Goal: Task Accomplishment & Management: Complete application form

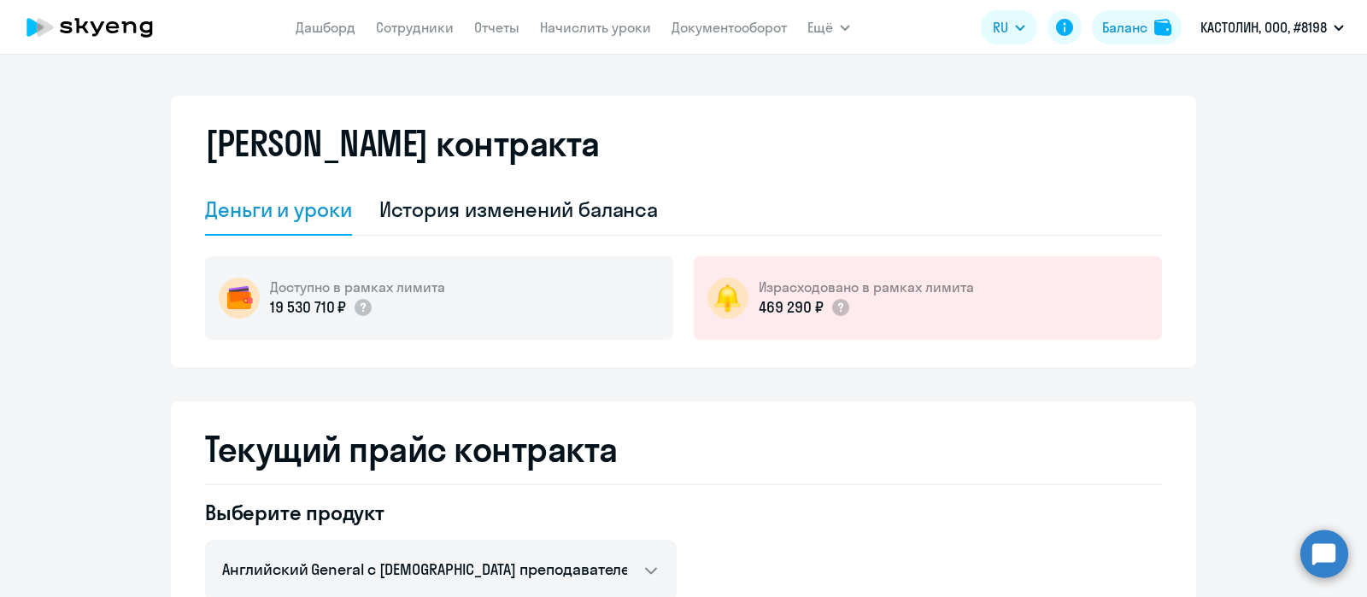
select select "english_adult_not_native_speaker"
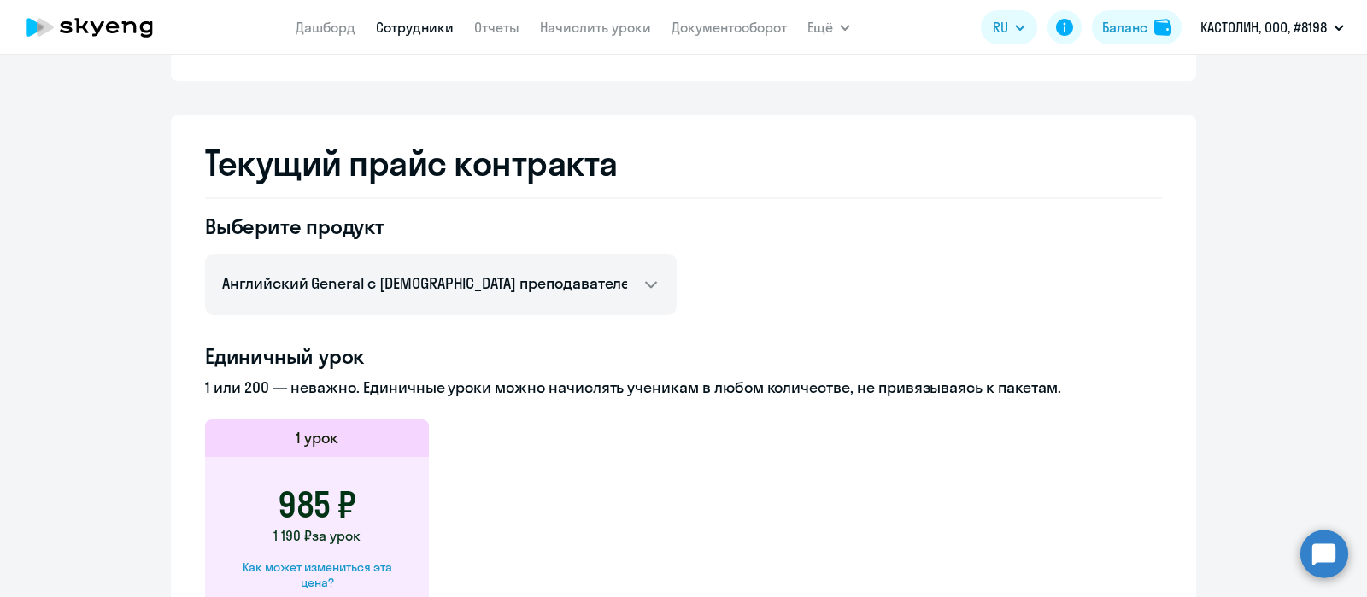
click at [427, 27] on link "Сотрудники" at bounding box center [415, 27] width 78 height 17
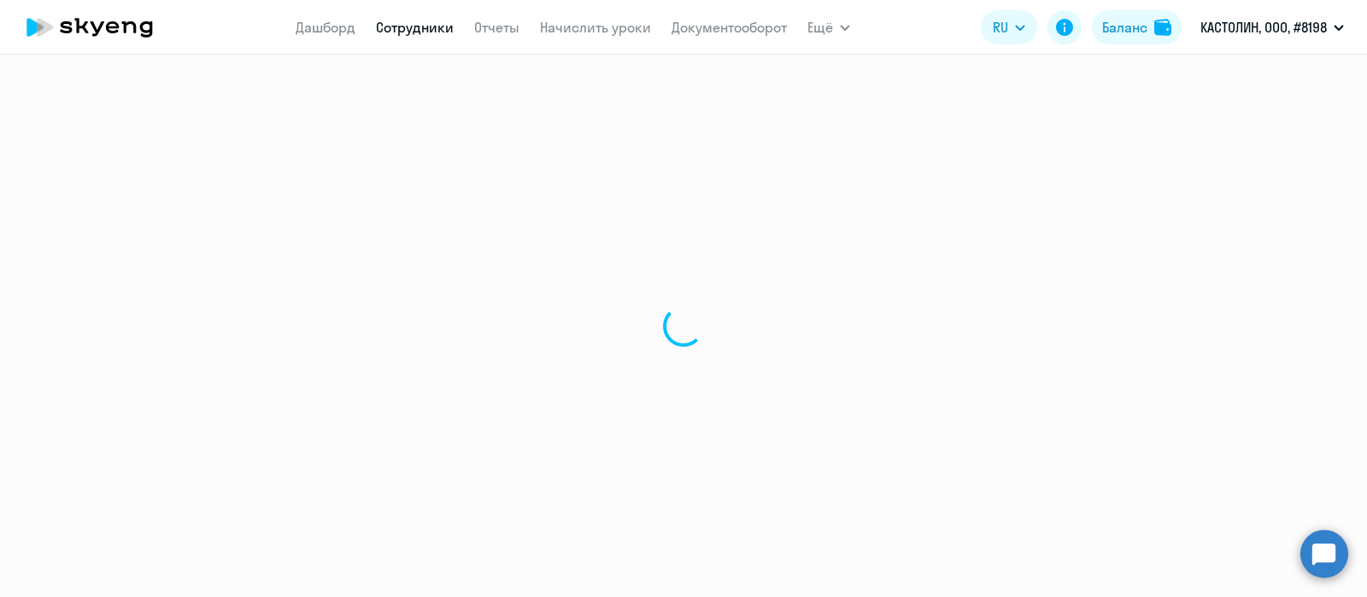
select select "30"
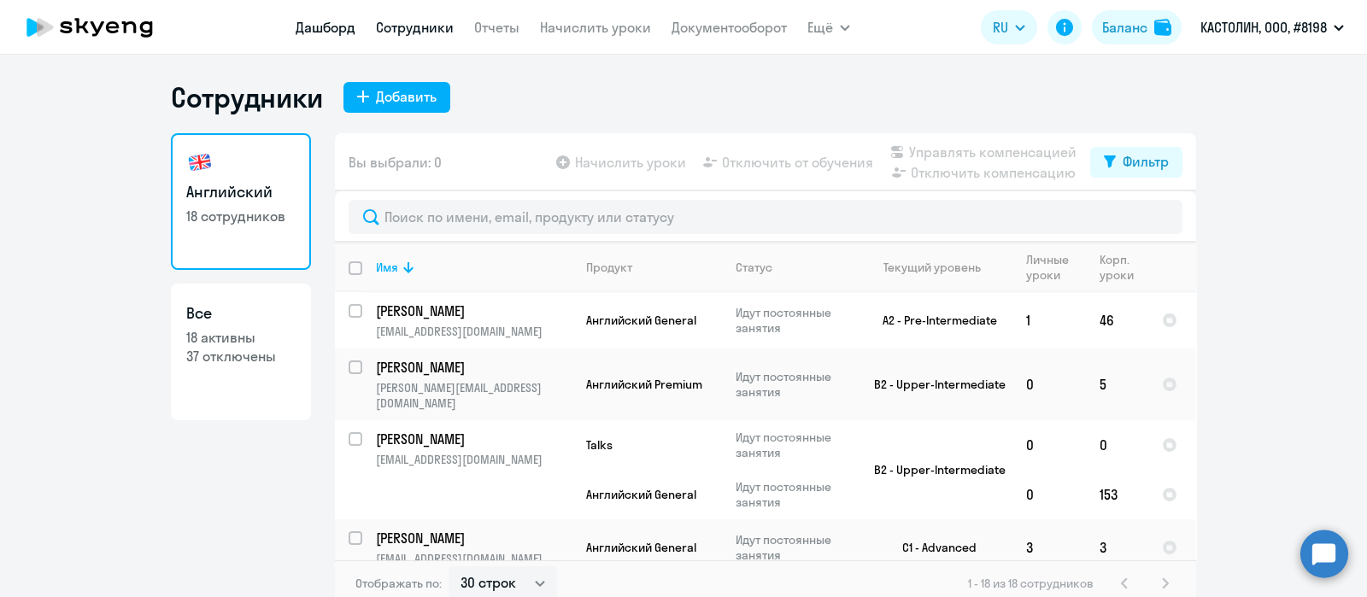
click at [330, 27] on link "Дашборд" at bounding box center [326, 27] width 60 height 17
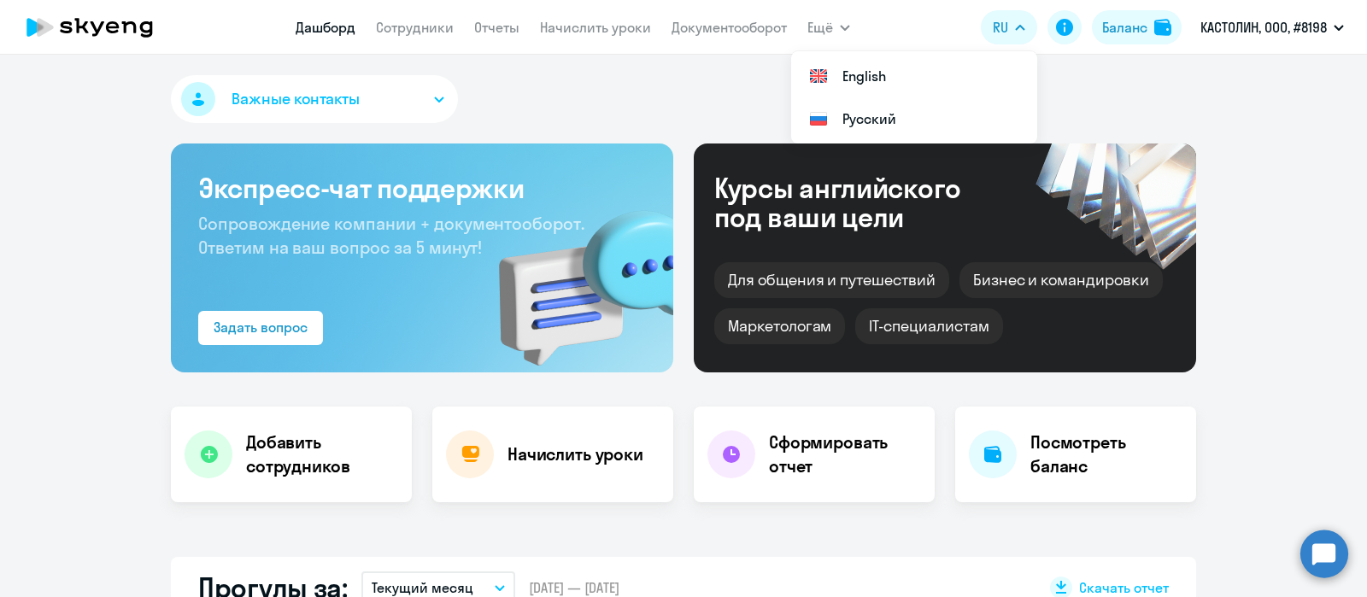
select select "30"
click at [401, 26] on link "Сотрудники" at bounding box center [415, 27] width 78 height 17
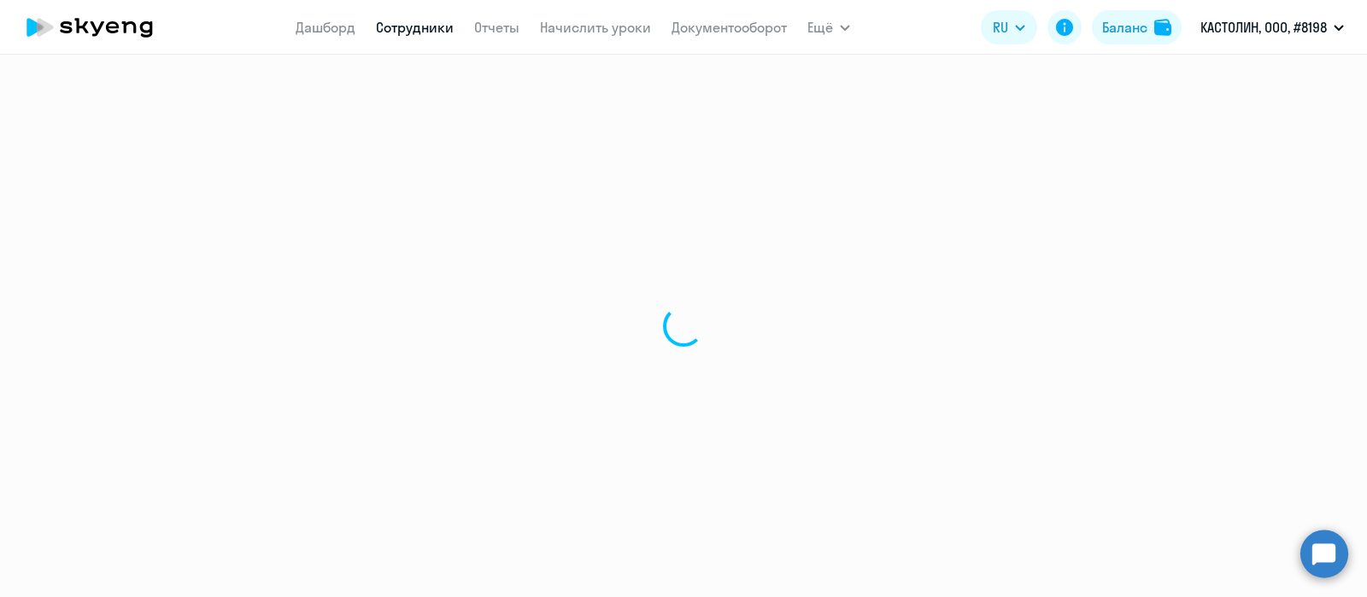
select select "30"
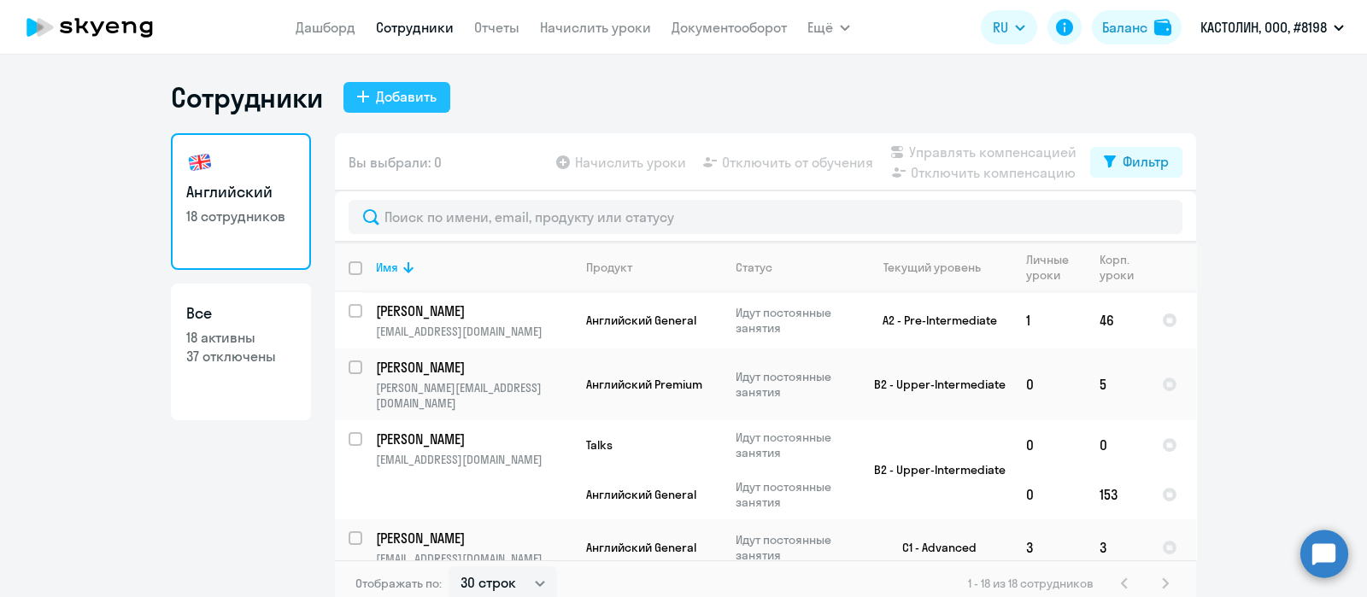
click at [380, 99] on div "Добавить" at bounding box center [406, 96] width 61 height 20
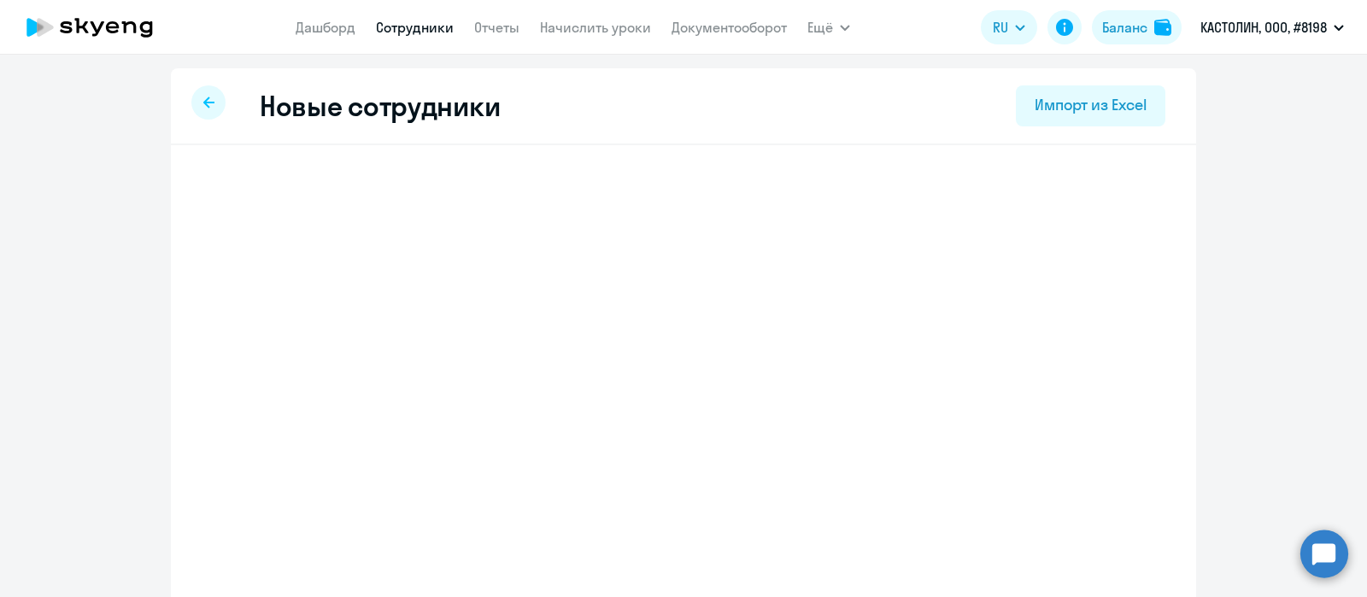
select select "english_adult_not_native_speaker"
select select "3"
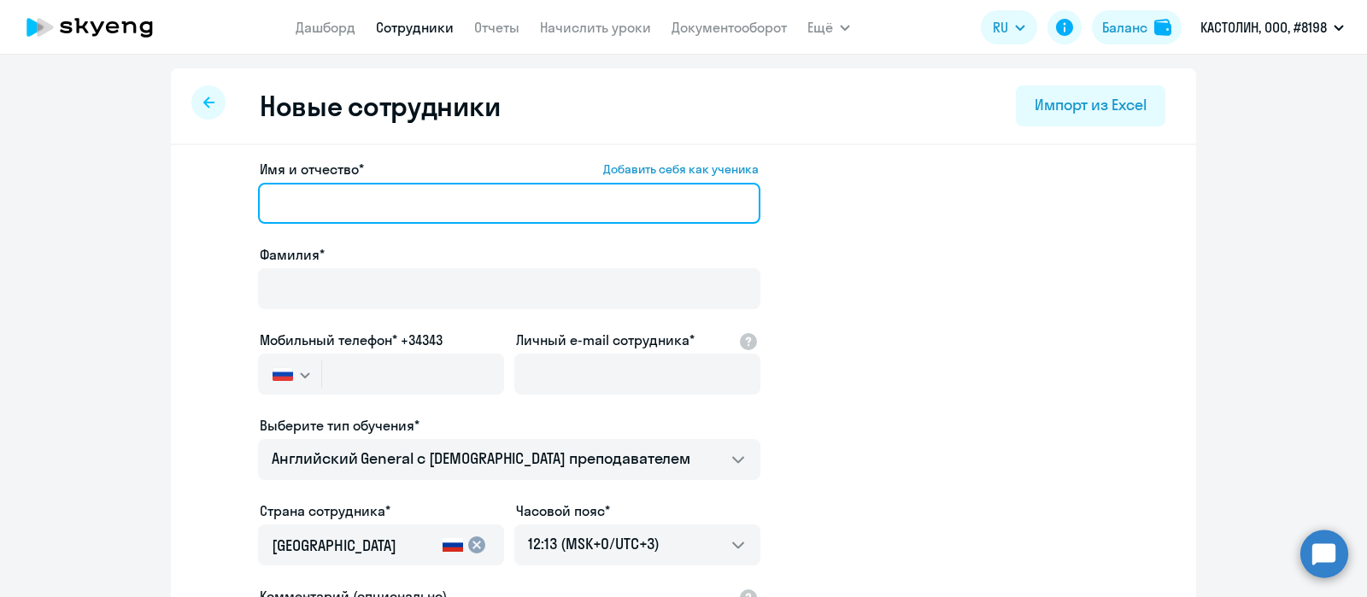
click at [347, 216] on input "Имя и отчество* Добавить себя как ученика" at bounding box center [509, 203] width 502 height 41
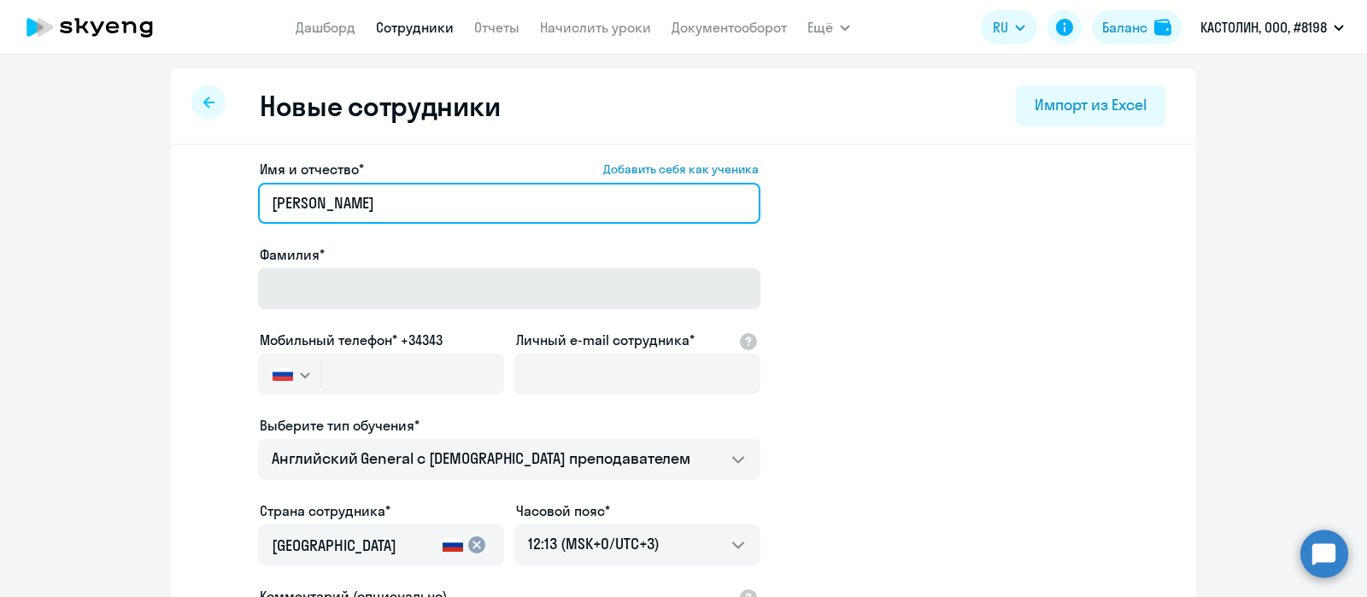
type input "[PERSON_NAME]"
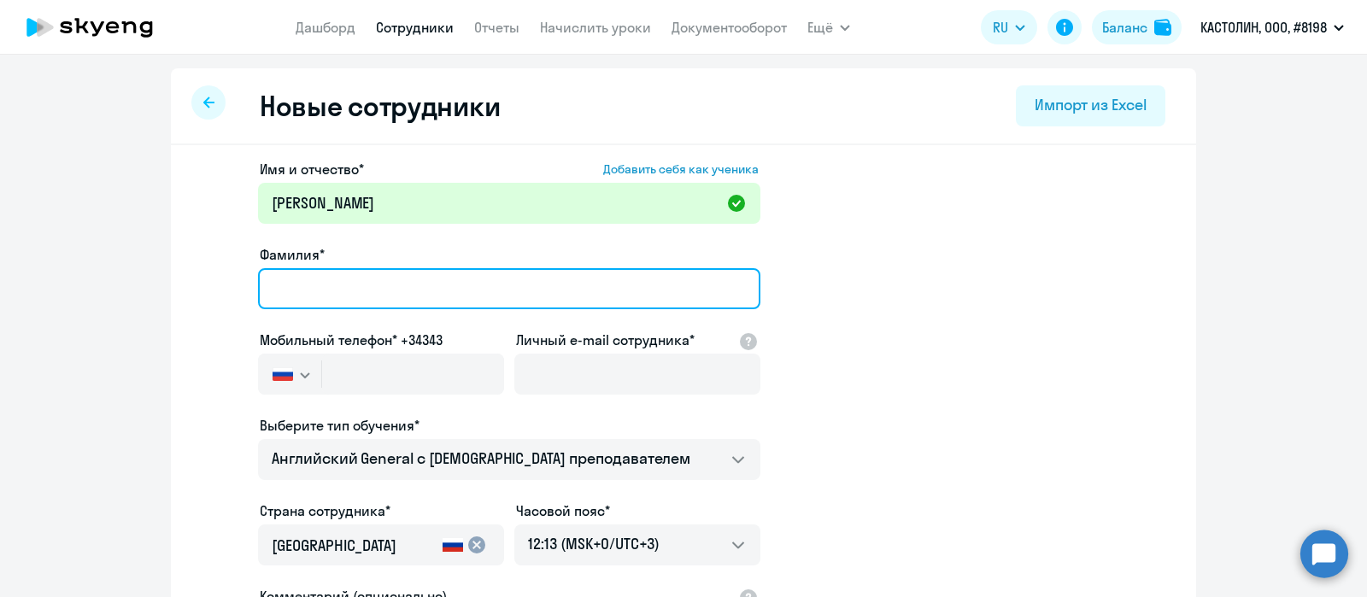
click at [327, 284] on input "Фамилия*" at bounding box center [509, 288] width 502 height 41
type input "[PERSON_NAME]"
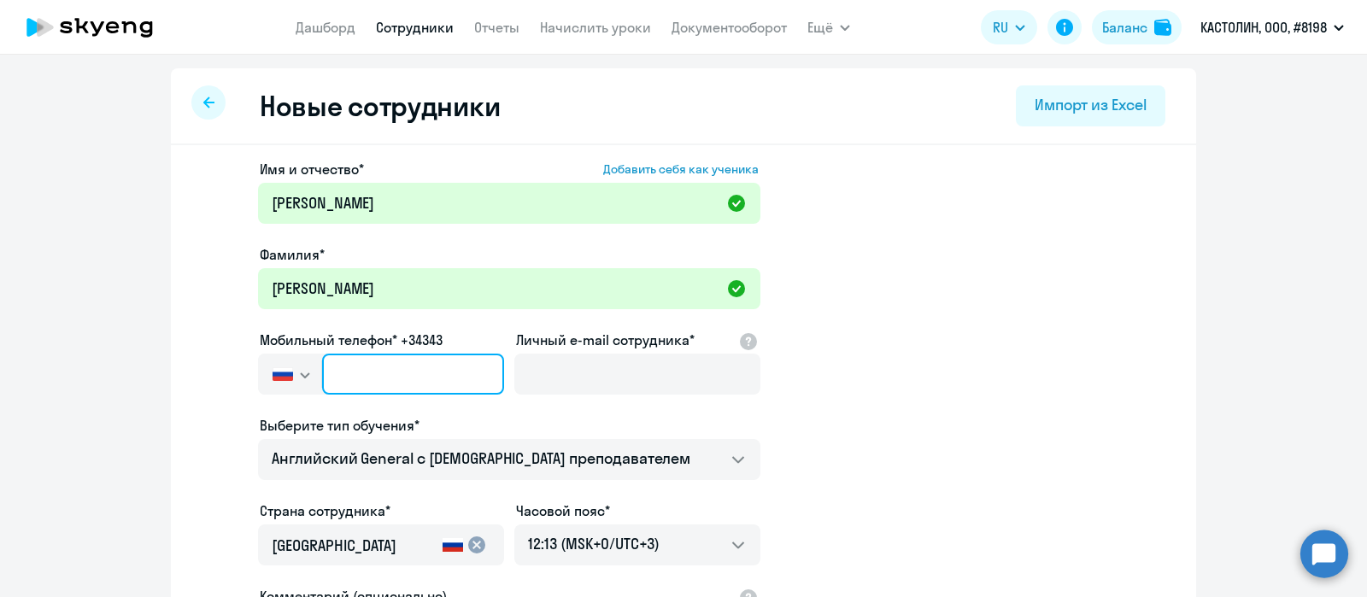
click at [410, 372] on input "text" at bounding box center [413, 374] width 182 height 41
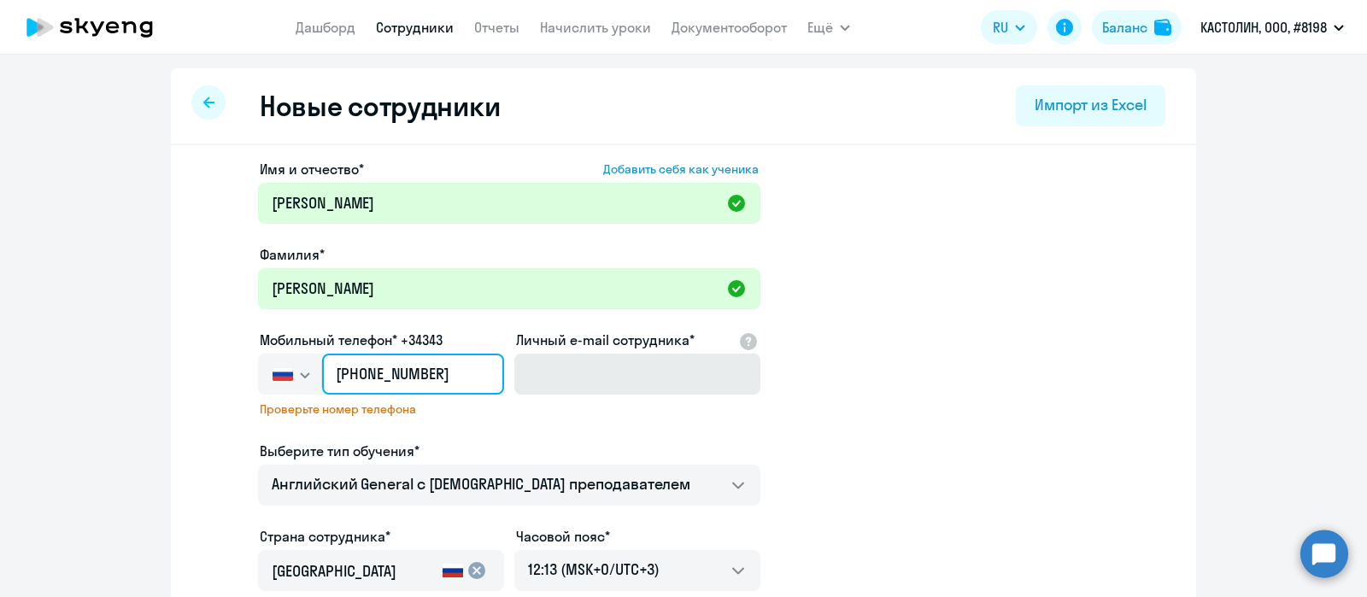
type input "[PHONE_NUMBER]"
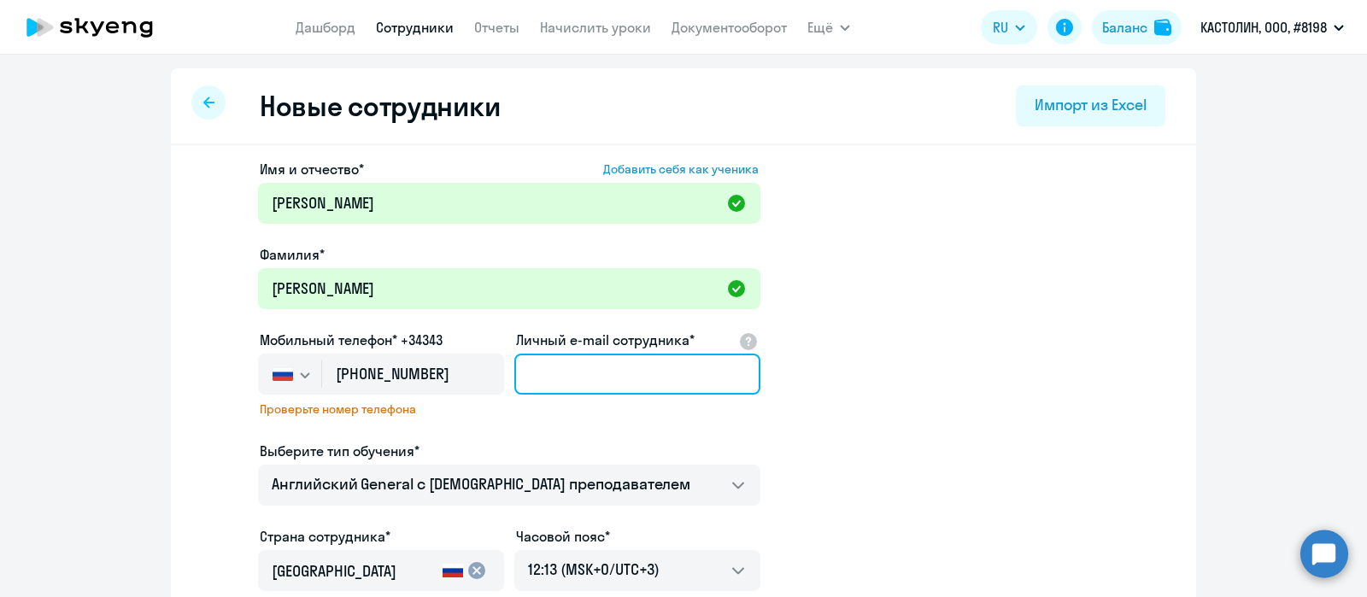
click at [558, 373] on input "Личный e-mail сотрудника*" at bounding box center [637, 374] width 246 height 41
click at [419, 23] on link "Сотрудники" at bounding box center [415, 27] width 78 height 17
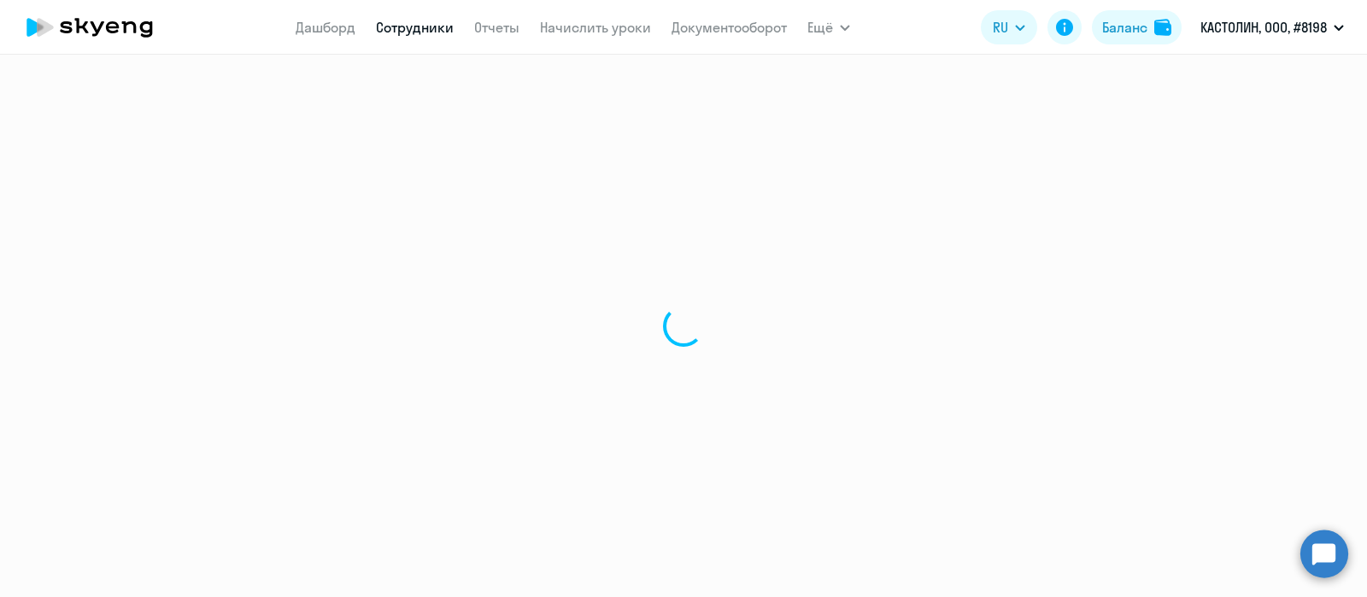
select select "30"
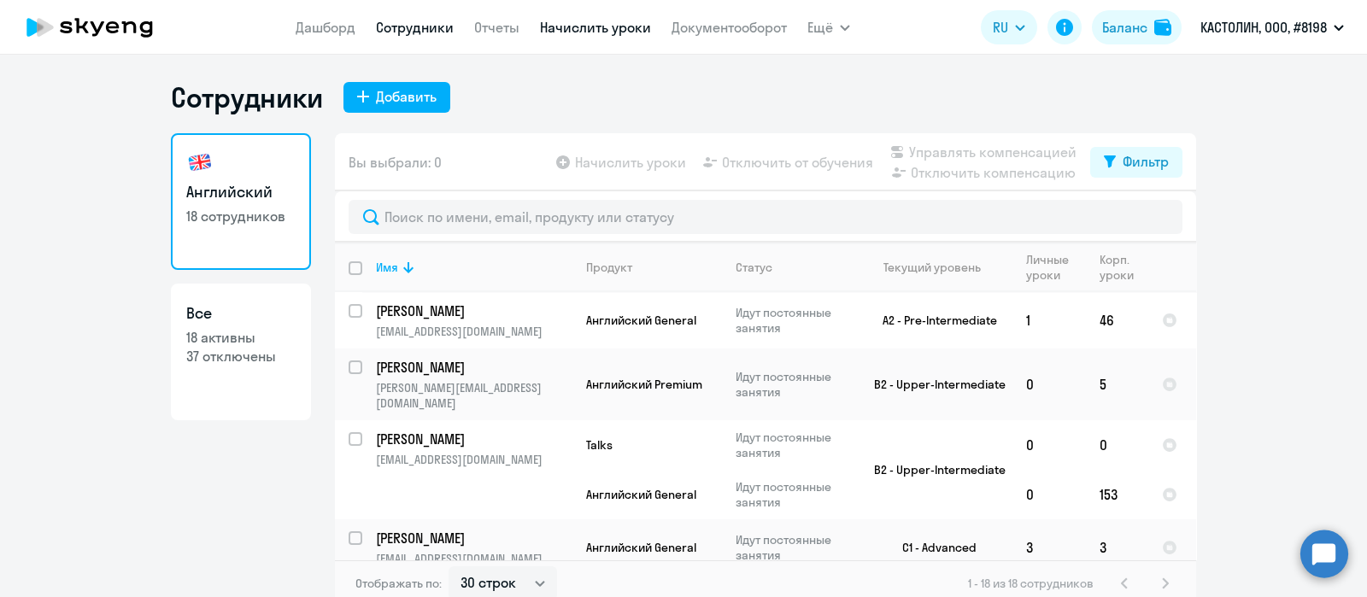
click at [577, 26] on link "Начислить уроки" at bounding box center [595, 27] width 111 height 17
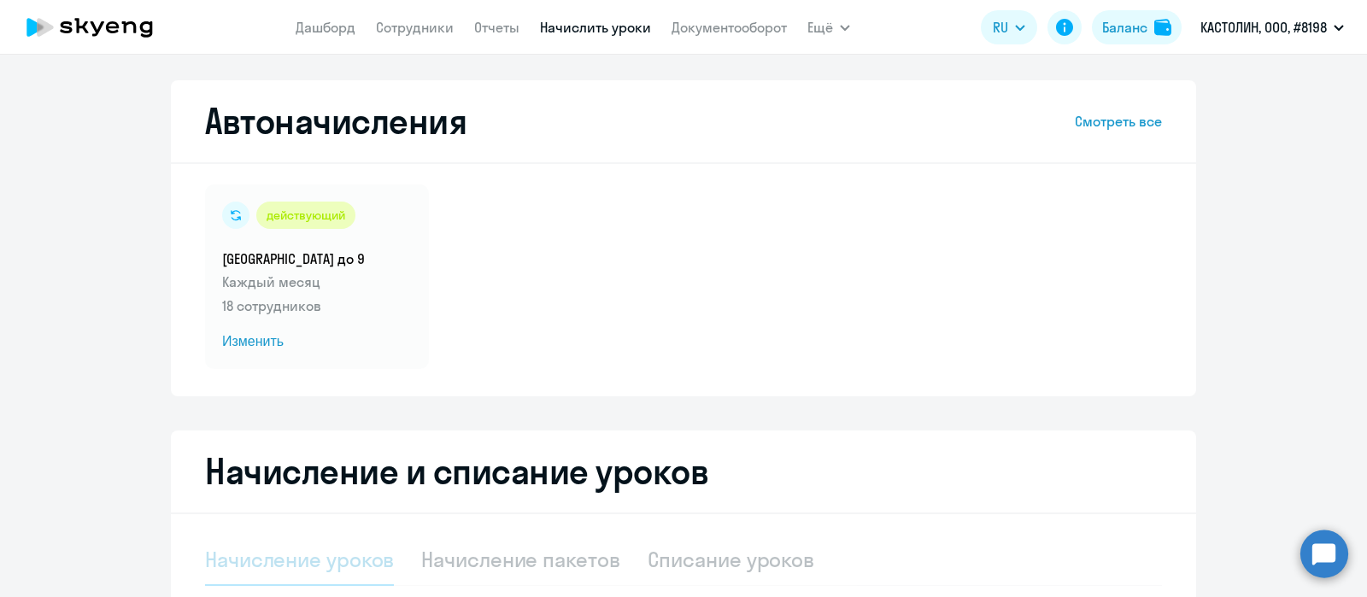
select select "10"
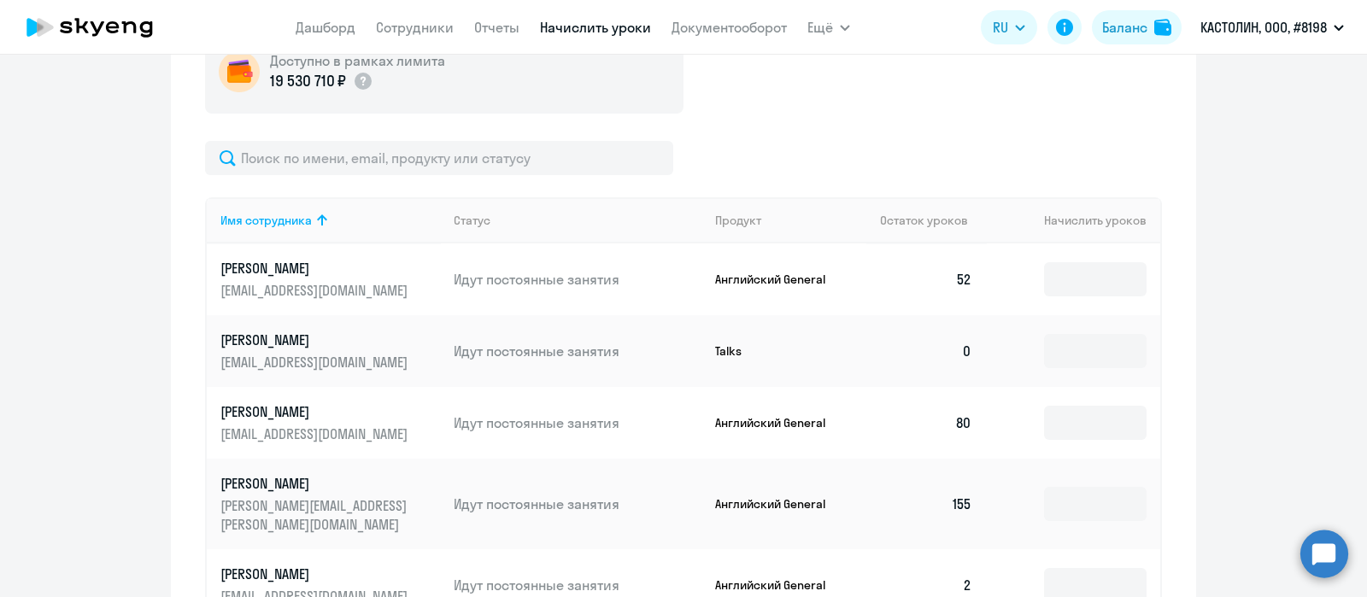
scroll to position [577, 0]
click at [1063, 352] on input at bounding box center [1095, 350] width 102 height 34
type input "8"
click at [811, 87] on div "Доступно в рамках лимита 19 530 710 ₽" at bounding box center [683, 71] width 957 height 84
click at [417, 32] on link "Сотрудники" at bounding box center [415, 27] width 78 height 17
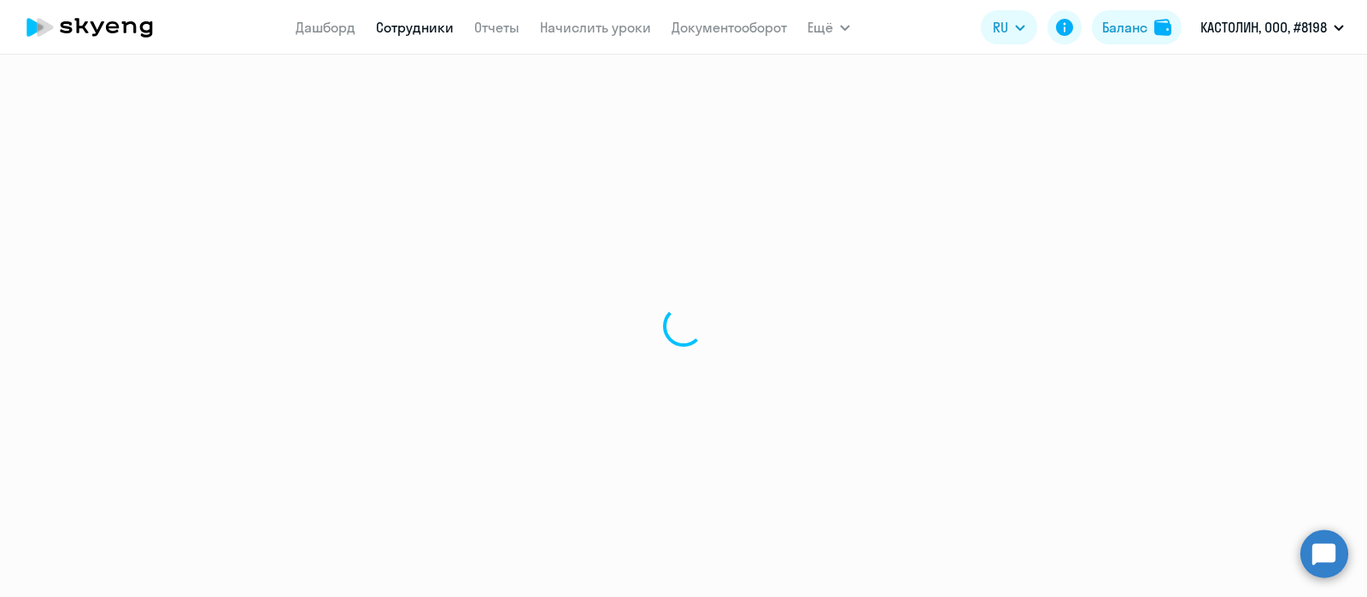
select select "30"
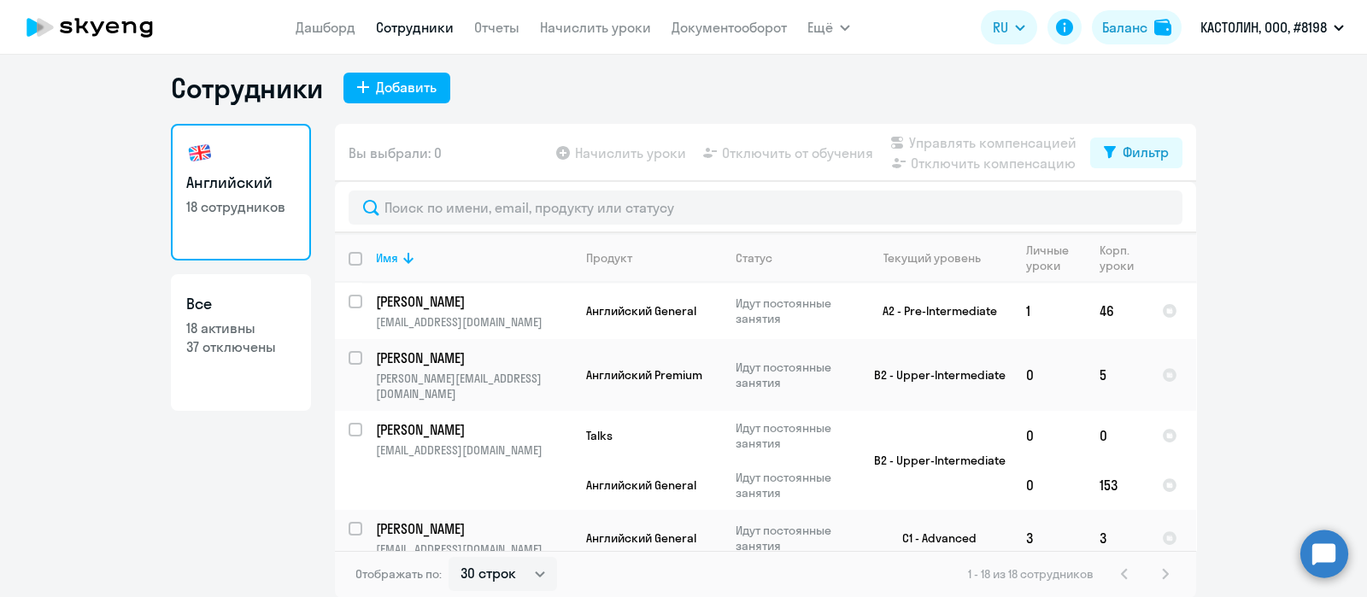
click at [231, 96] on h1 "Сотрудники" at bounding box center [247, 88] width 152 height 34
drag, startPoint x: 165, startPoint y: 87, endPoint x: 308, endPoint y: 102, distance: 144.2
click at [308, 102] on h1 "Сотрудники" at bounding box center [247, 88] width 152 height 34
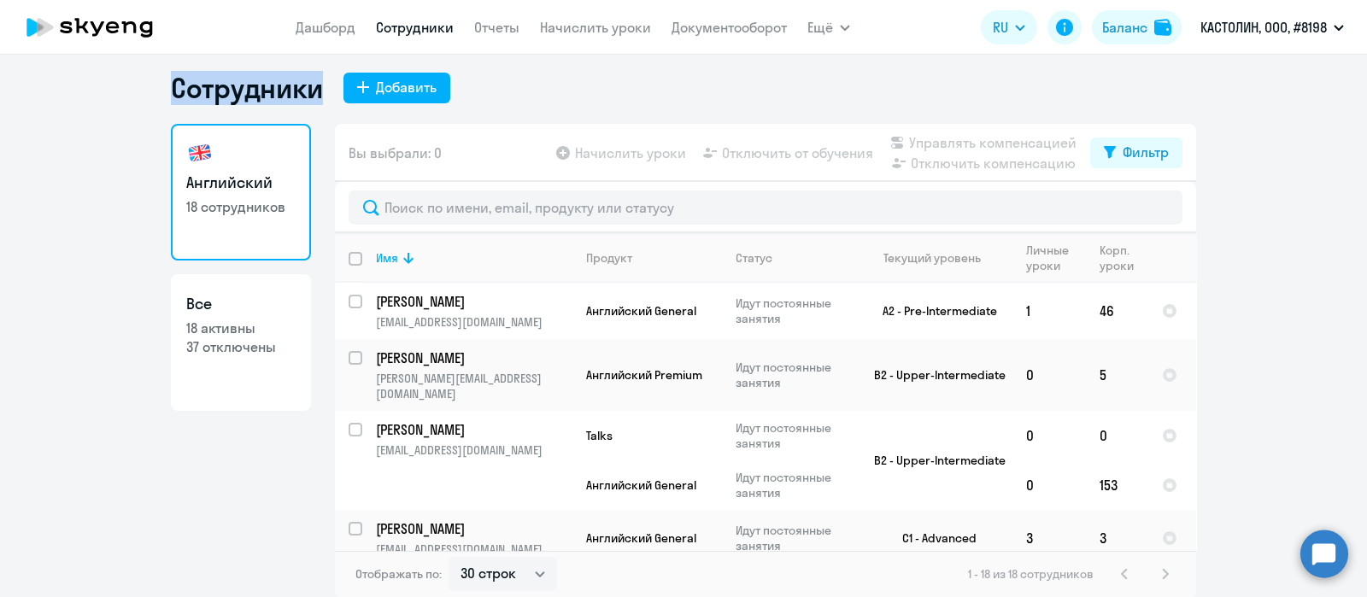
click at [277, 91] on h1 "Сотрудники" at bounding box center [247, 88] width 152 height 34
drag, startPoint x: 218, startPoint y: 97, endPoint x: 247, endPoint y: 99, distance: 29.2
click at [247, 99] on h1 "Сотрудники" at bounding box center [247, 88] width 152 height 34
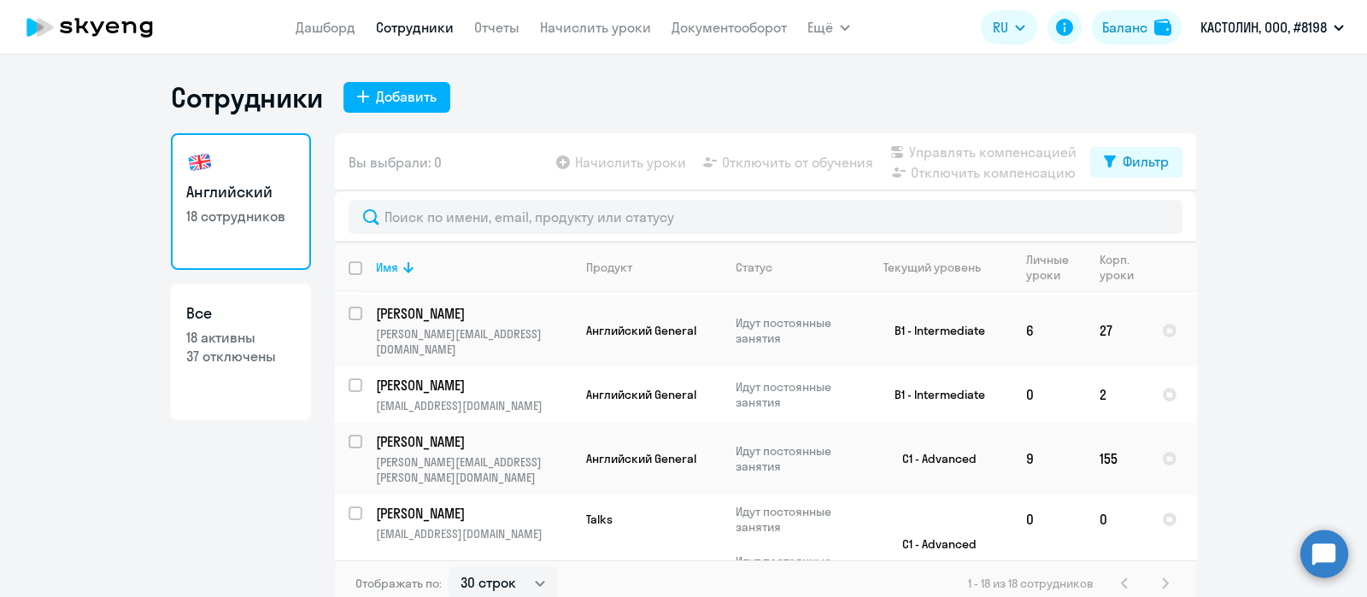
scroll to position [9, 0]
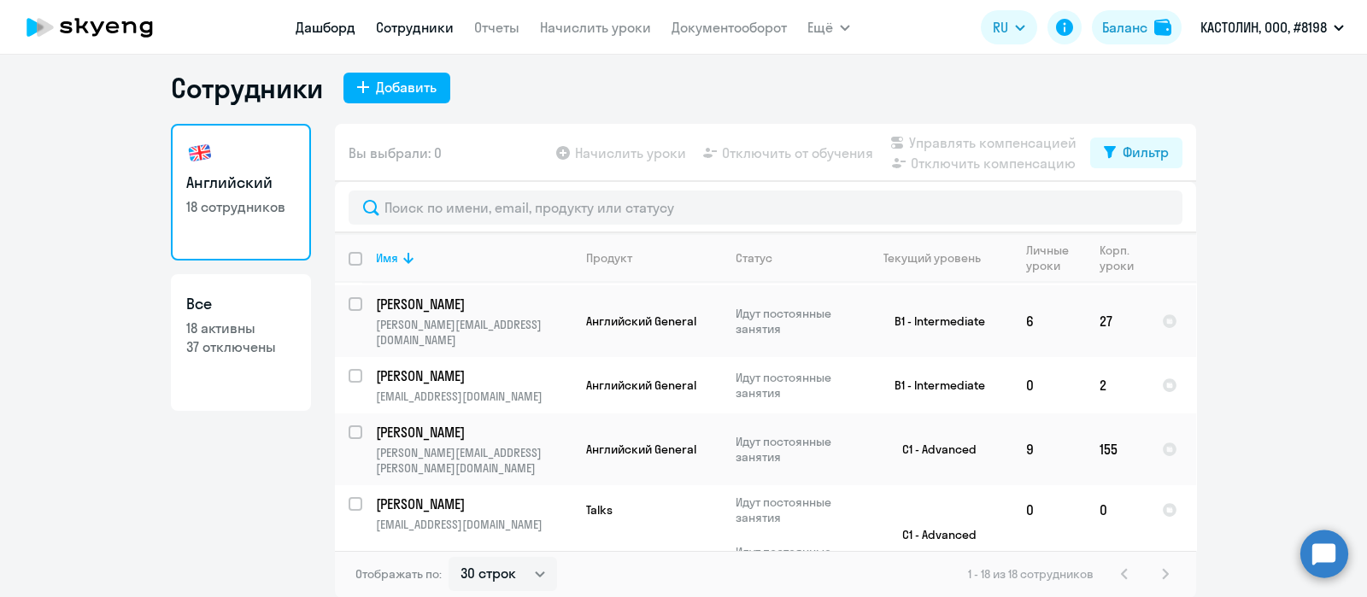
click at [333, 26] on link "Дашборд" at bounding box center [326, 27] width 60 height 17
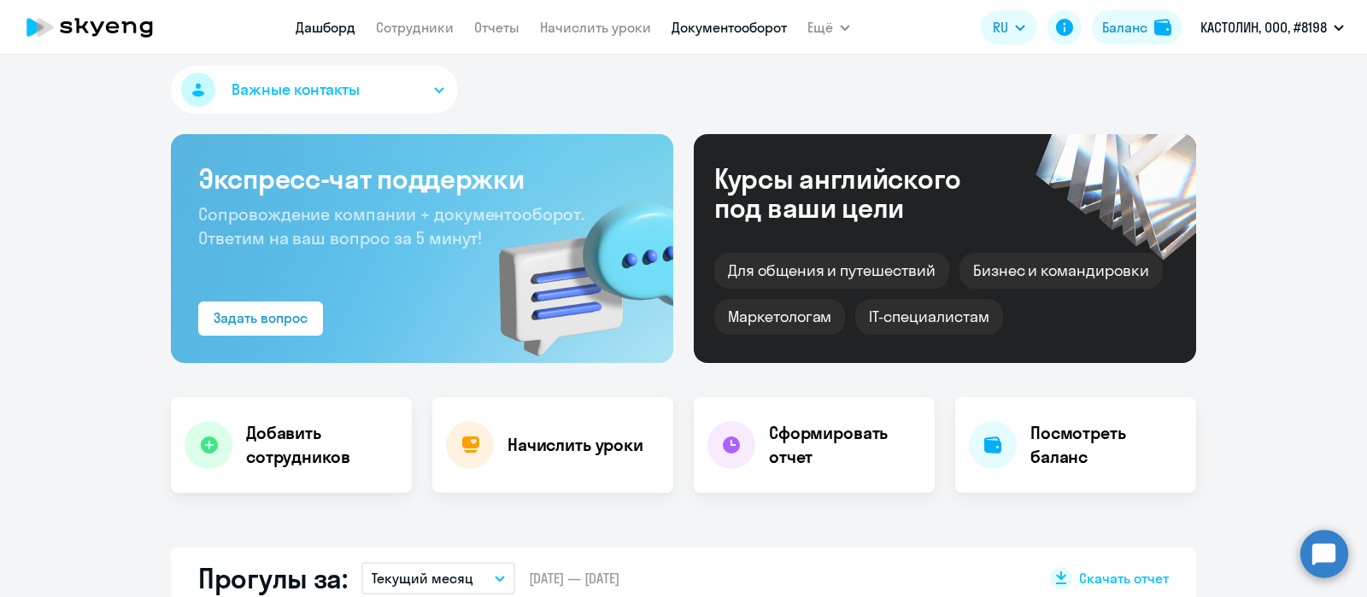
click at [739, 28] on link "Документооборот" at bounding box center [728, 27] width 115 height 17
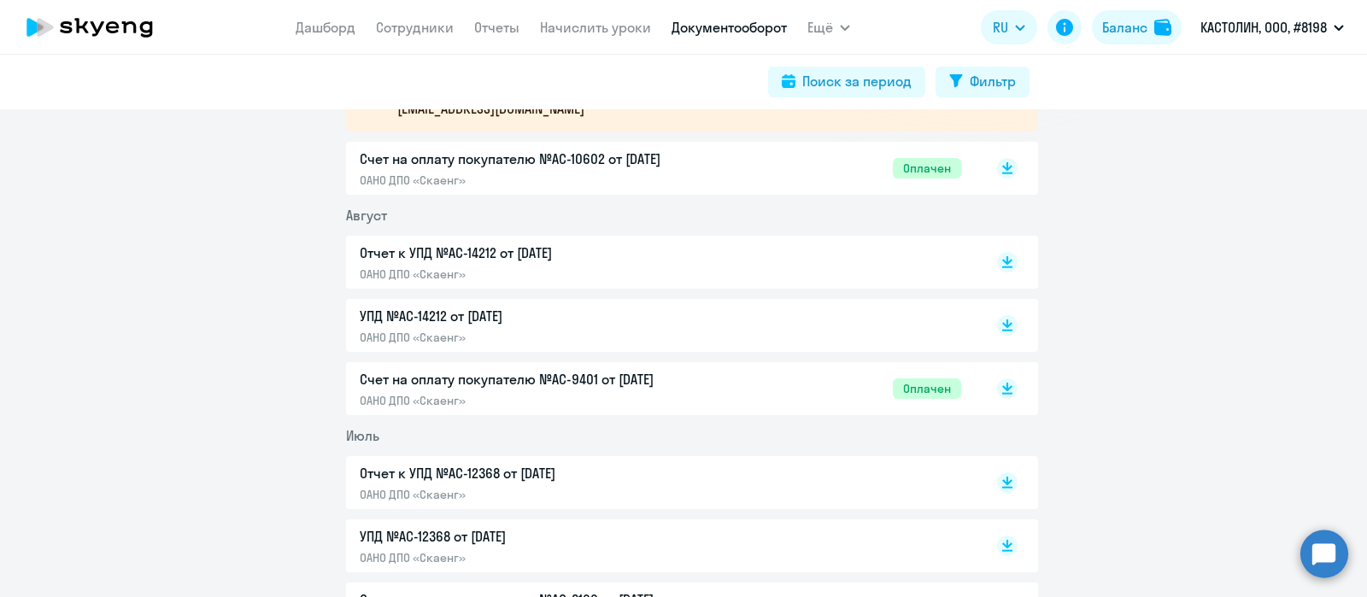
scroll to position [360, 0]
click at [631, 177] on p "ОАНО ДПО «Скаенг»" at bounding box center [539, 178] width 359 height 15
click at [589, 258] on p "Отчет к УПД №AC-14212 от [DATE]" at bounding box center [539, 251] width 359 height 20
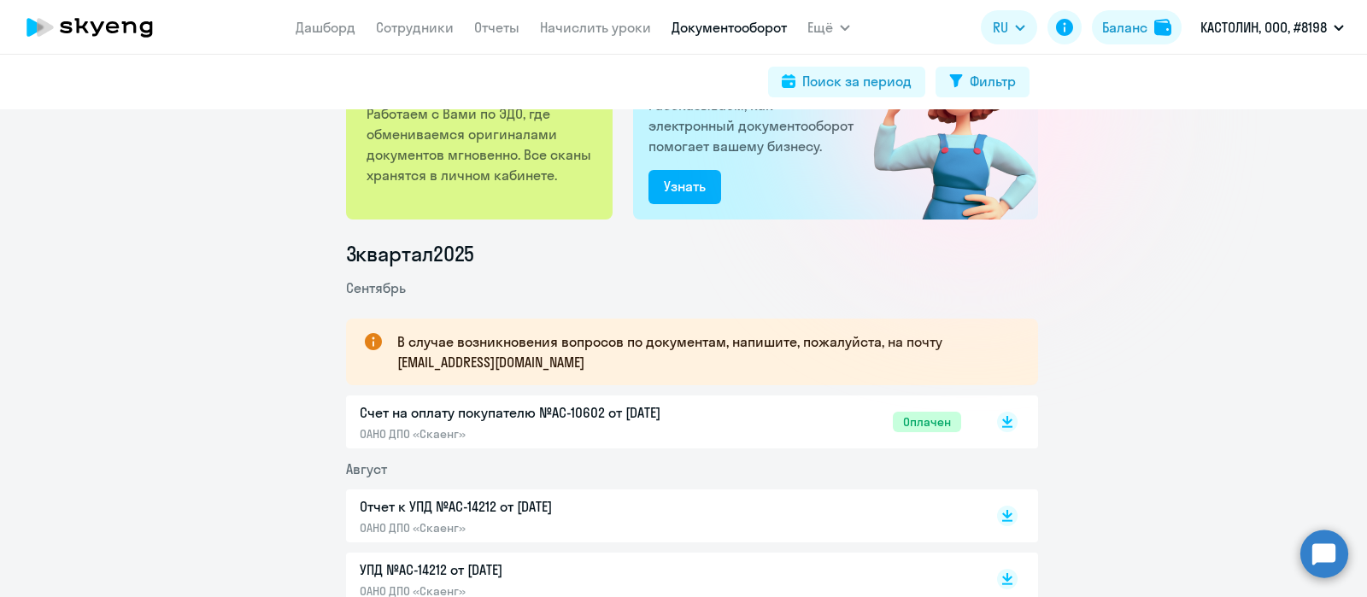
scroll to position [0, 0]
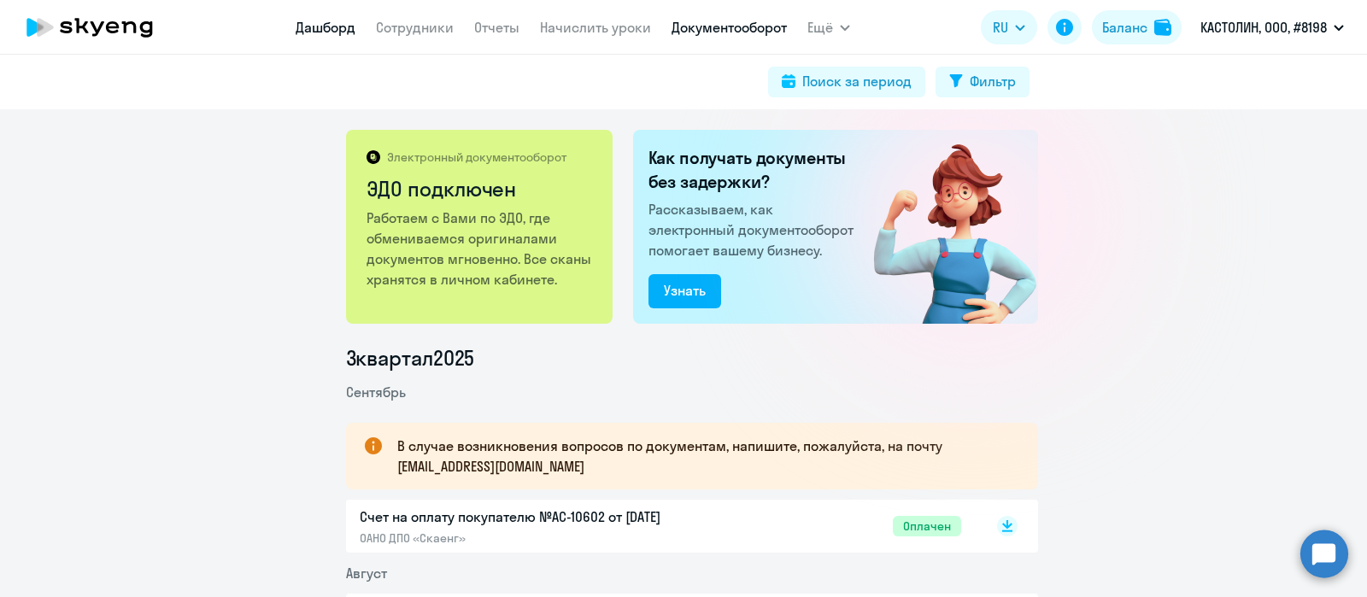
click at [342, 26] on link "Дашборд" at bounding box center [326, 27] width 60 height 17
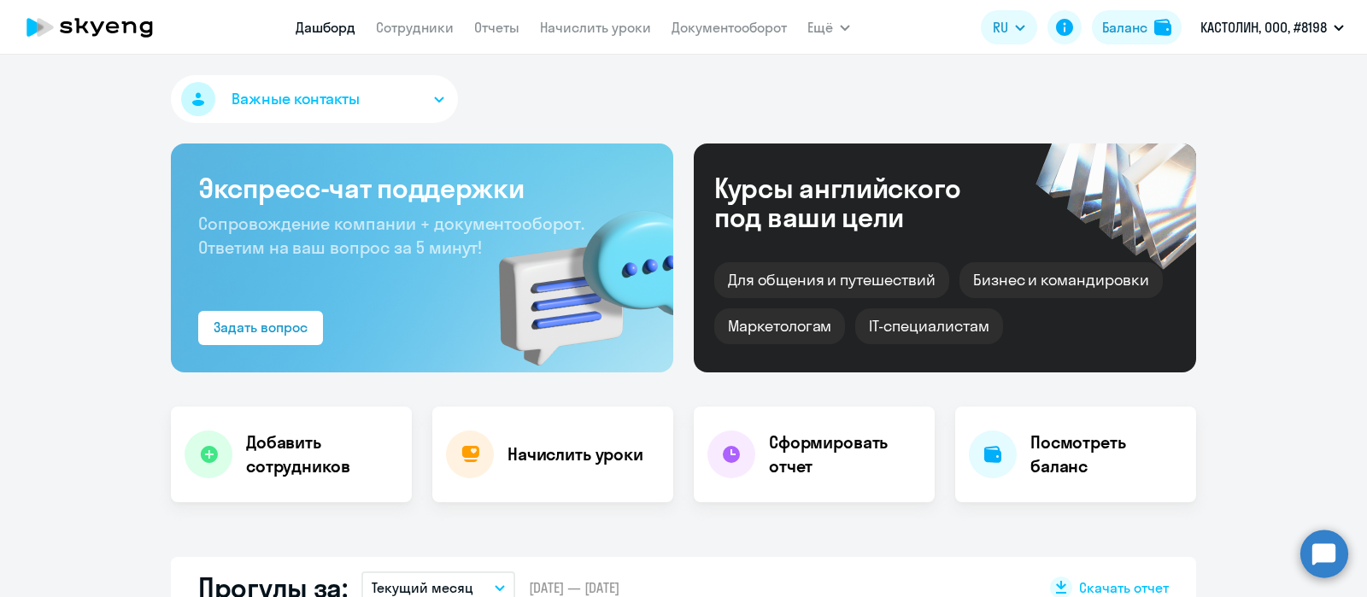
select select "30"
click at [257, 126] on div "Важные контакты" at bounding box center [683, 102] width 1025 height 55
click at [271, 108] on span "Важные контакты" at bounding box center [295, 99] width 128 height 22
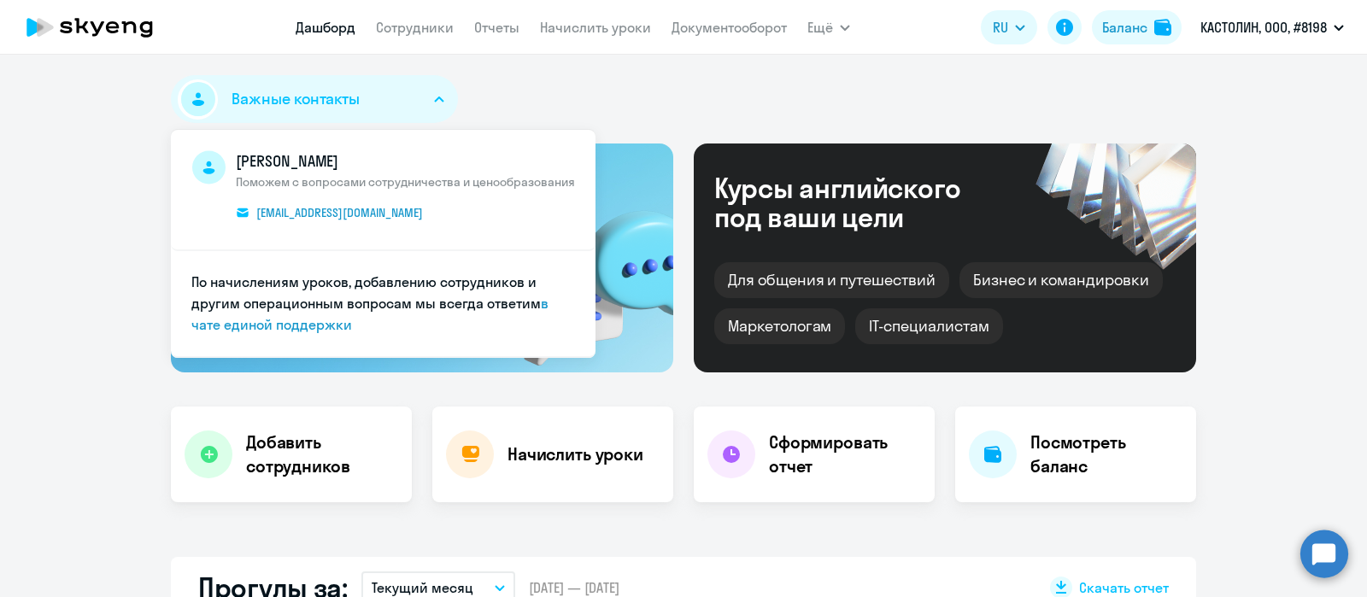
click at [488, 104] on div "Важные контакты [PERSON_NAME] Поможем с вопросами сотрудничества и ценообразова…" at bounding box center [683, 102] width 1025 height 55
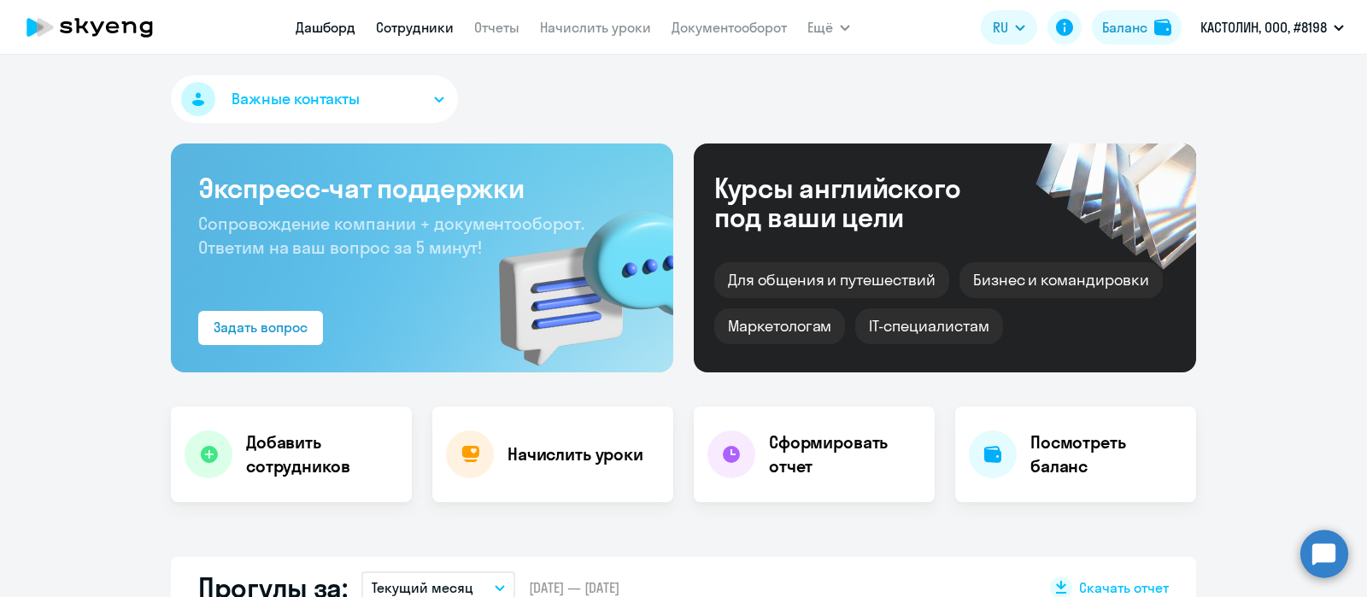
click at [420, 26] on link "Сотрудники" at bounding box center [415, 27] width 78 height 17
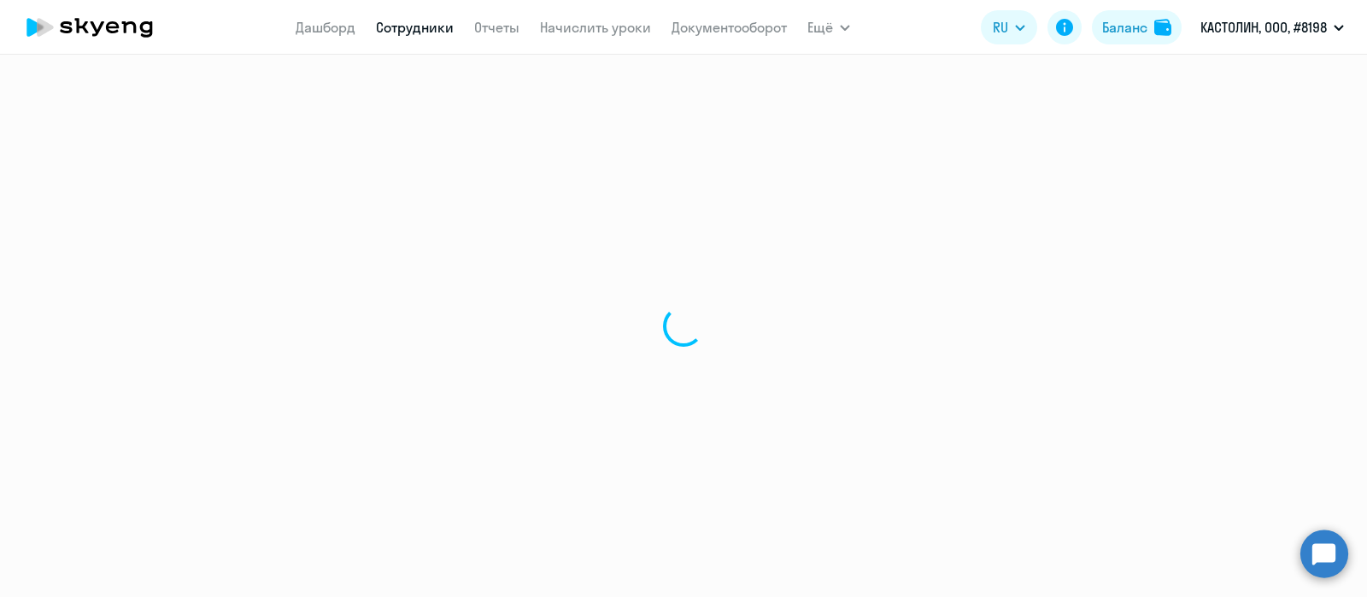
select select "30"
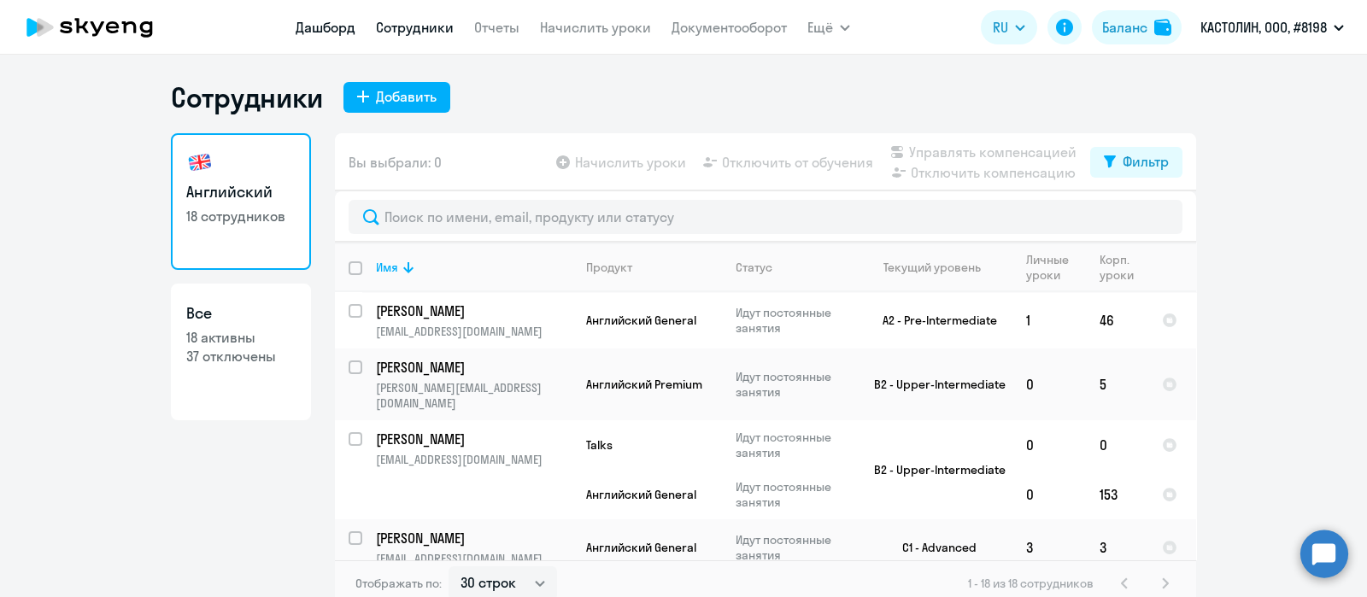
click at [315, 27] on link "Дашборд" at bounding box center [326, 27] width 60 height 17
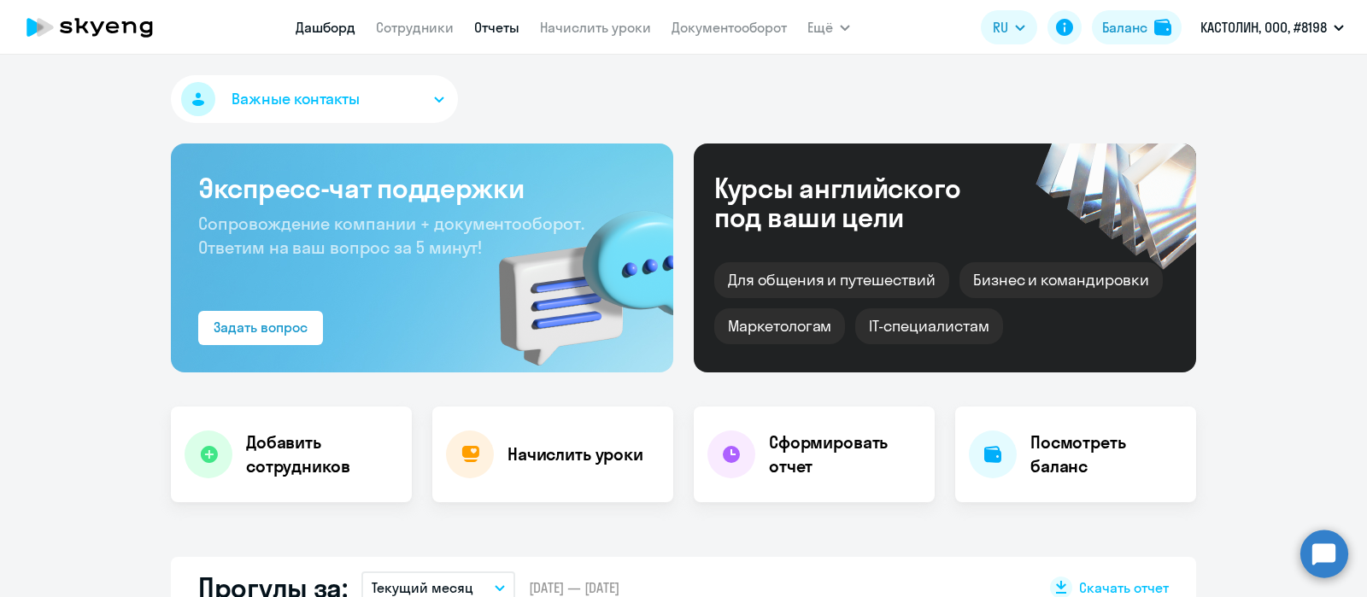
select select "30"
click at [483, 23] on link "Отчеты" at bounding box center [496, 27] width 45 height 17
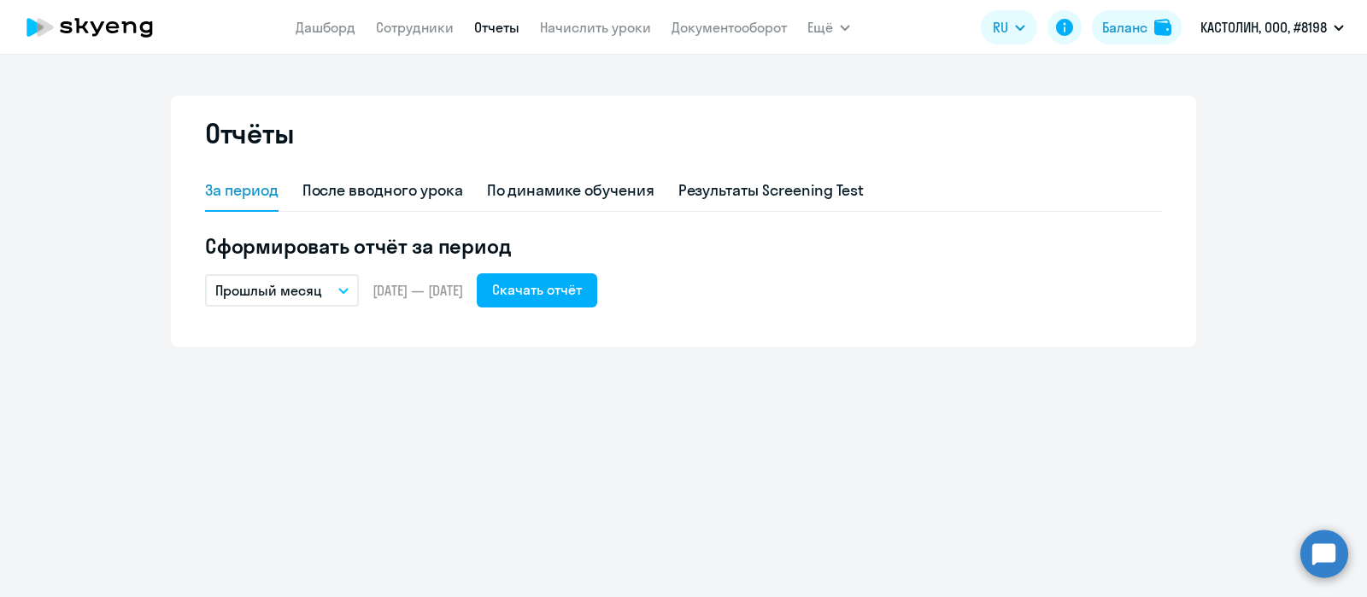
click at [276, 293] on p "Прошлый месяц" at bounding box center [268, 290] width 107 height 20
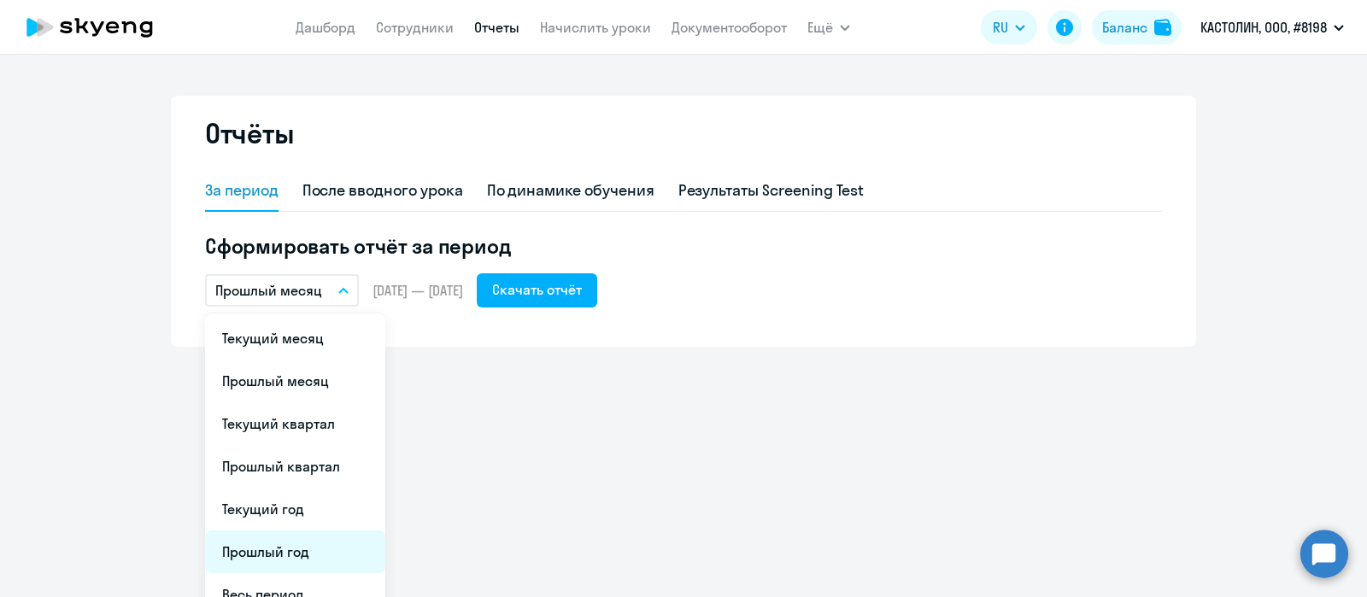
scroll to position [64, 0]
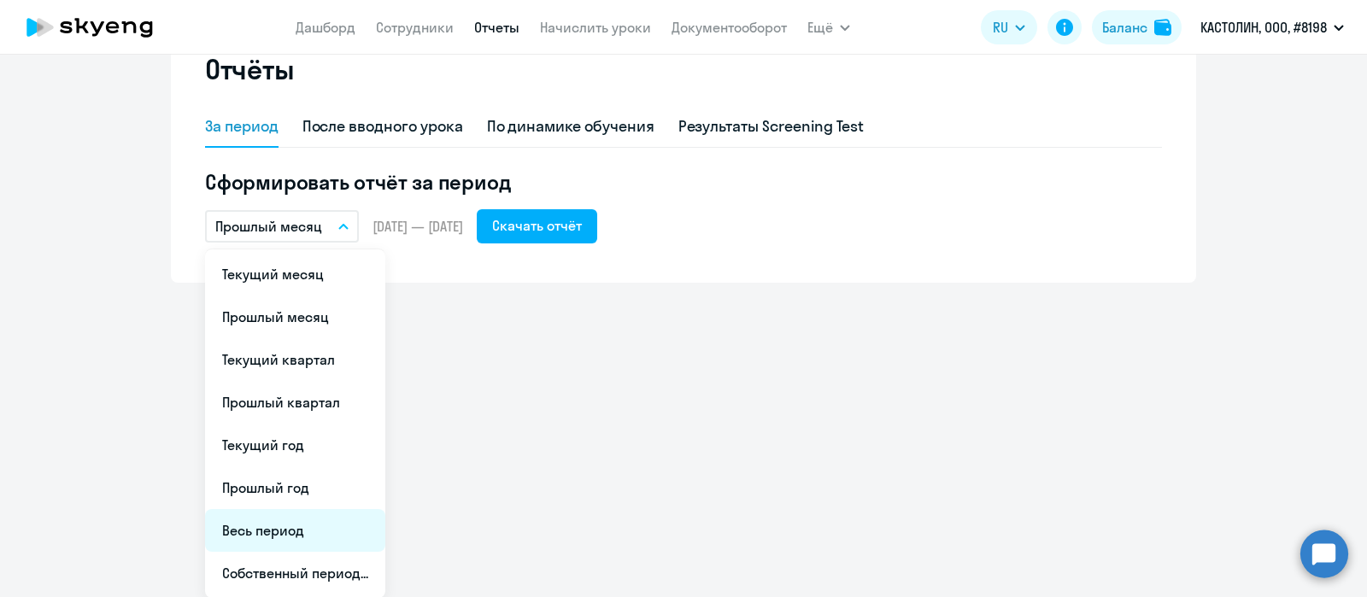
click at [256, 533] on li "Весь период" at bounding box center [295, 530] width 180 height 43
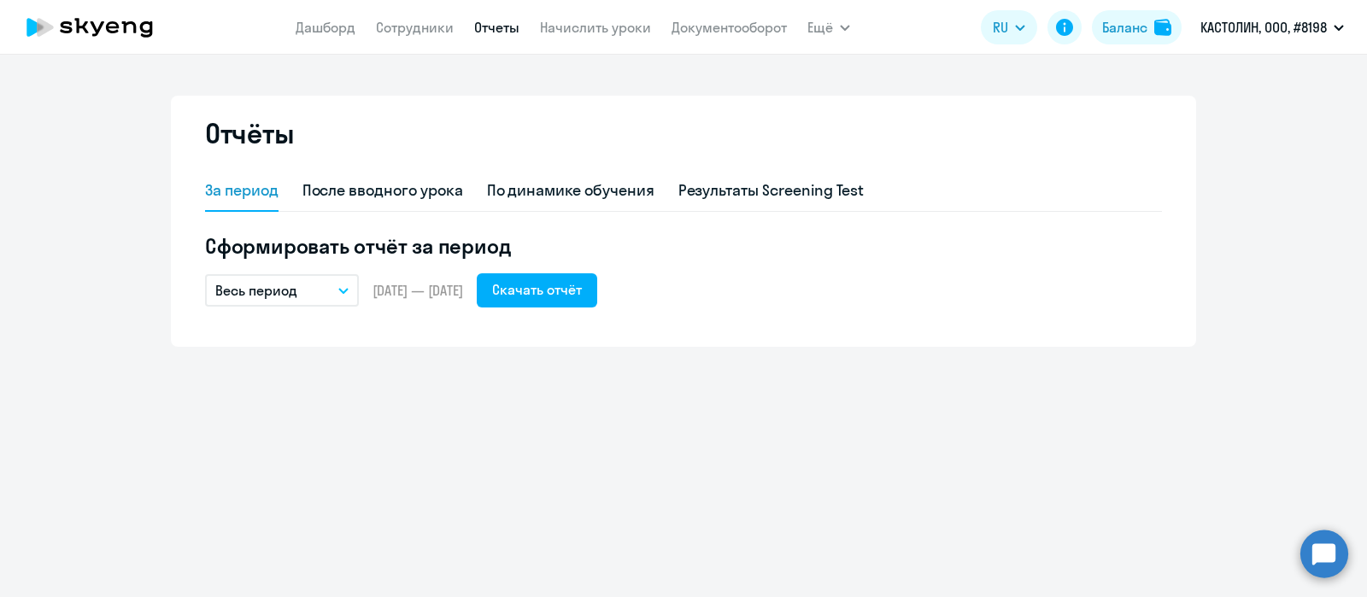
scroll to position [0, 0]
click at [813, 307] on div "Весь период Текущий месяц Прошлый месяц Текущий квартал [GEOGRAPHIC_DATA] кварт…" at bounding box center [683, 290] width 957 height 34
click at [413, 24] on link "Сотрудники" at bounding box center [415, 27] width 78 height 17
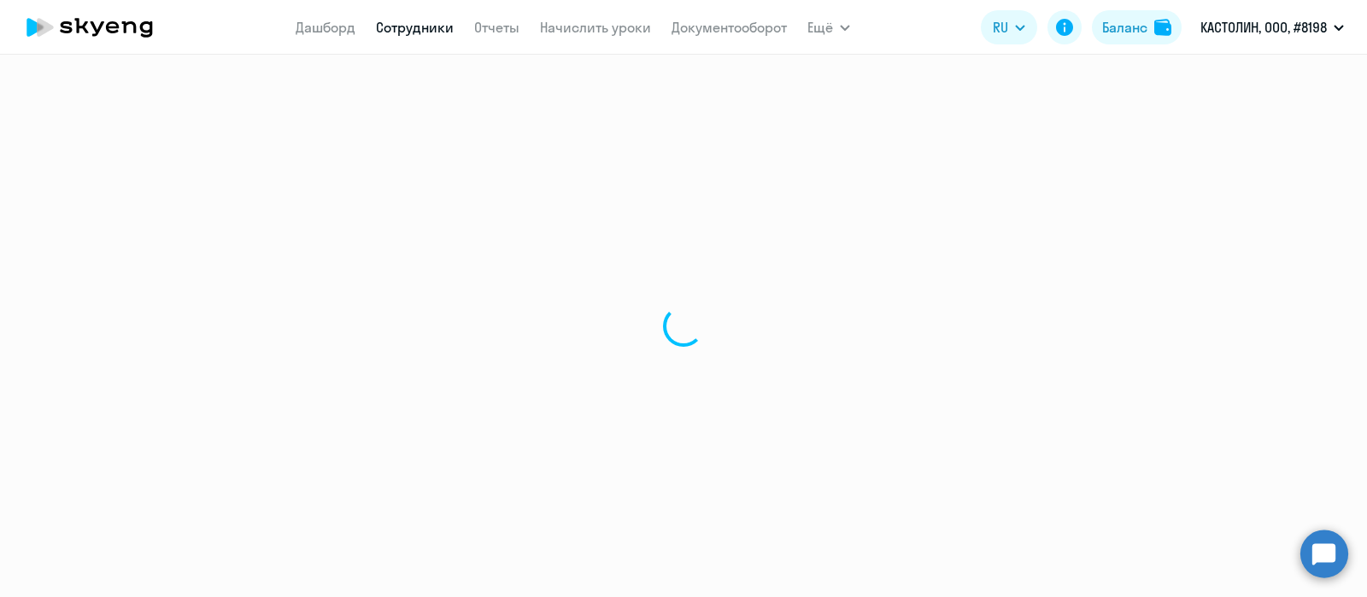
select select "30"
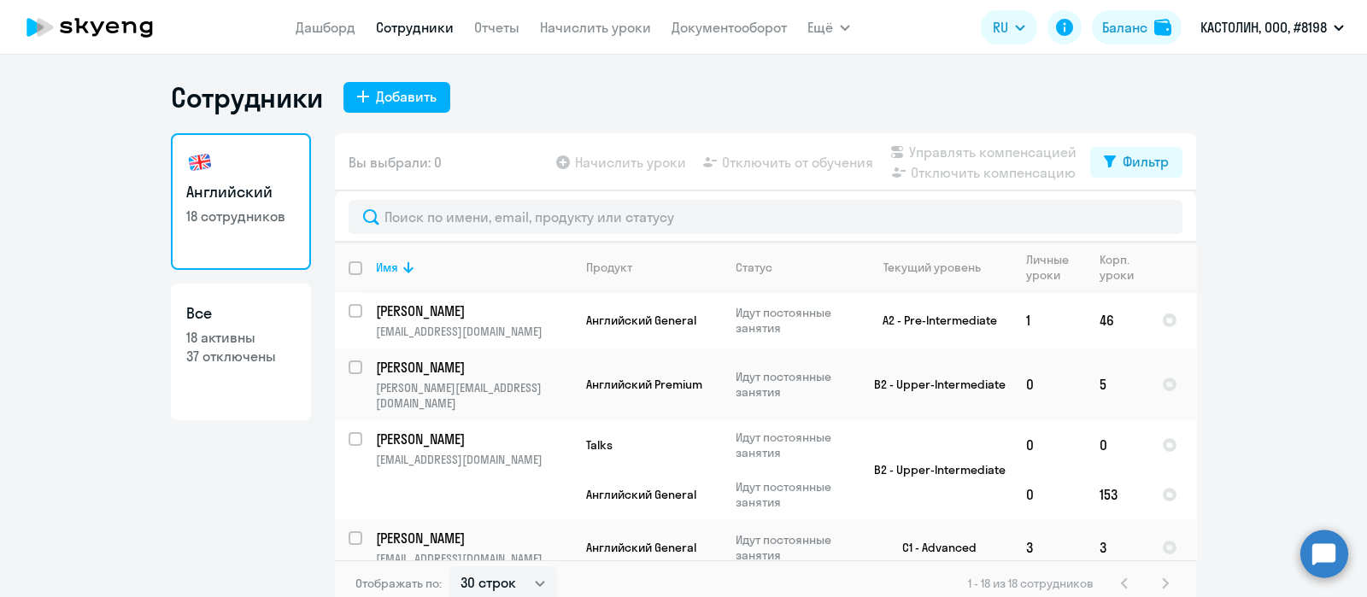
click at [220, 91] on h1 "Сотрудники" at bounding box center [247, 97] width 152 height 34
click at [532, 108] on div "Сотрудники Добавить" at bounding box center [683, 97] width 1025 height 34
